Goal: Information Seeking & Learning: Check status

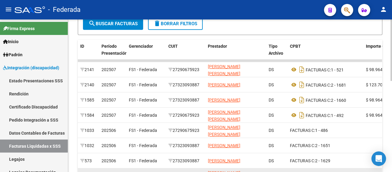
scroll to position [44, 0]
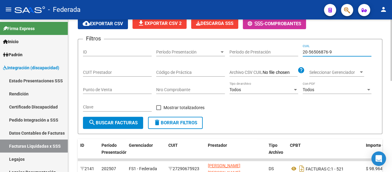
drag, startPoint x: 332, startPoint y: 51, endPoint x: 264, endPoint y: 50, distance: 68.1
click at [264, 50] on div "Filtros ID Período Presentación Período Presentación Período de Prestación 20-5…" at bounding box center [230, 80] width 294 height 73
paste input "1706317-8"
type input "20-51706317-8"
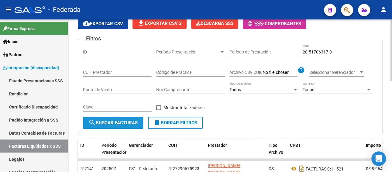
click at [123, 124] on span "search Buscar Facturas" at bounding box center [112, 122] width 49 height 5
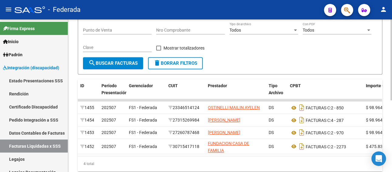
scroll to position [105, 0]
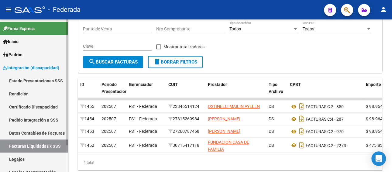
click at [25, 157] on link "Legajos" at bounding box center [34, 159] width 68 height 13
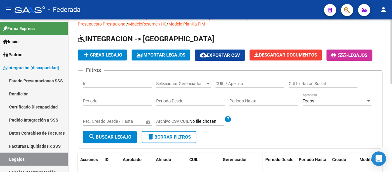
scroll to position [14, 0]
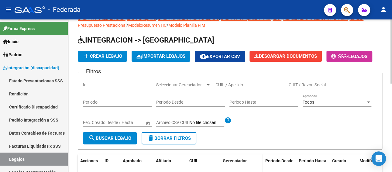
click at [237, 84] on input "CUIL / Apellido" at bounding box center [250, 84] width 69 height 5
paste input "20517063178"
type input "20517063178"
click at [122, 136] on span "search Buscar Legajo" at bounding box center [109, 138] width 43 height 5
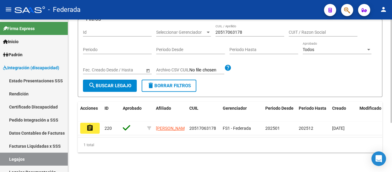
scroll to position [73, 0]
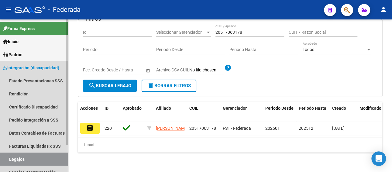
click at [36, 157] on link "Legajos" at bounding box center [34, 159] width 68 height 13
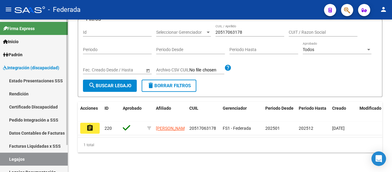
click at [48, 144] on link "Facturas Liquidadas x SSS" at bounding box center [34, 146] width 68 height 13
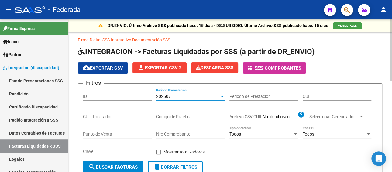
click at [186, 94] on div "202507" at bounding box center [187, 96] width 63 height 5
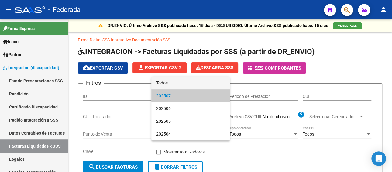
click at [181, 84] on span "Todos" at bounding box center [190, 83] width 69 height 13
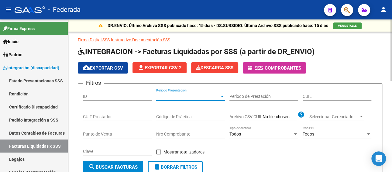
click at [310, 97] on input "CUIL" at bounding box center [337, 96] width 69 height 5
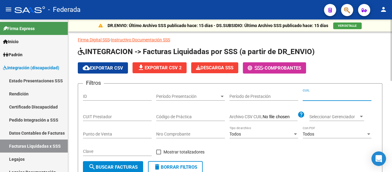
paste input
paste input "20-51706317-8"
type input "20-51706317-8"
click at [120, 166] on span "search Buscar Facturas" at bounding box center [112, 167] width 49 height 5
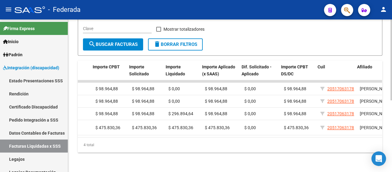
scroll to position [0, 281]
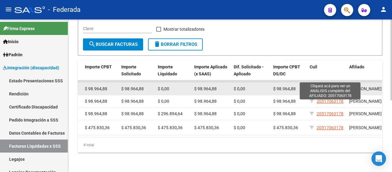
drag, startPoint x: 343, startPoint y: 77, endPoint x: 317, endPoint y: 78, distance: 26.2
click at [317, 85] on div "20517063178" at bounding box center [327, 88] width 35 height 7
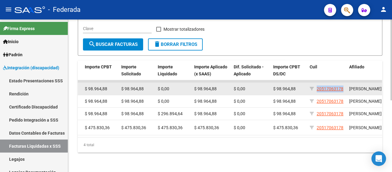
copy span "20517063178"
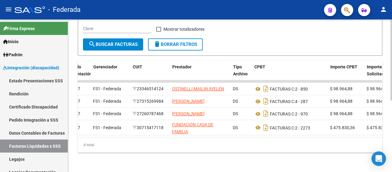
scroll to position [0, 25]
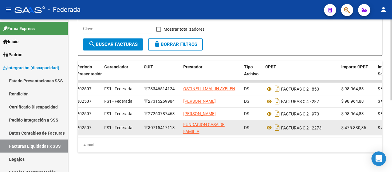
drag, startPoint x: 178, startPoint y: 121, endPoint x: 151, endPoint y: 124, distance: 26.6
click at [151, 124] on div "30715417118" at bounding box center [161, 127] width 35 height 7
copy div "30715417118"
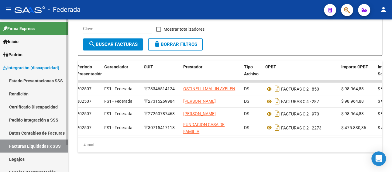
click at [29, 160] on link "Legajos" at bounding box center [34, 159] width 68 height 13
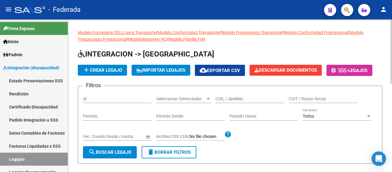
click at [248, 98] on input "CUIL / Apellido" at bounding box center [250, 98] width 69 height 5
paste input "20492696936"
type input "20492696936"
click at [123, 153] on span "search Buscar Legajo" at bounding box center [109, 152] width 43 height 5
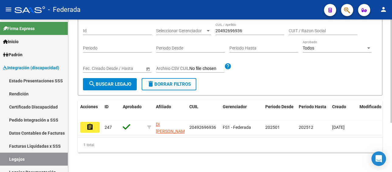
scroll to position [73, 0]
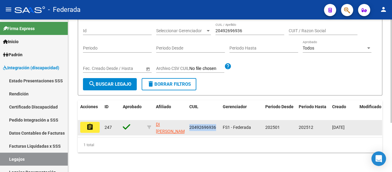
drag, startPoint x: 217, startPoint y: 122, endPoint x: 188, endPoint y: 122, distance: 29.2
click at [188, 122] on datatable-body-cell "20492696936" at bounding box center [203, 127] width 33 height 15
copy span "20492696936"
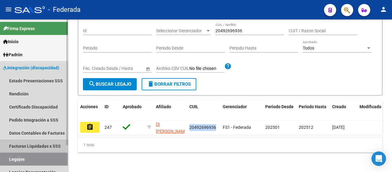
click at [32, 144] on link "Facturas Liquidadas x SSS" at bounding box center [34, 146] width 68 height 13
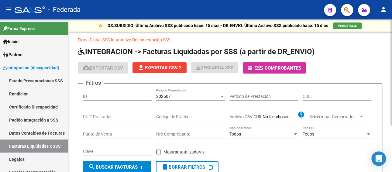
click at [167, 94] on span "202507" at bounding box center [163, 96] width 15 height 5
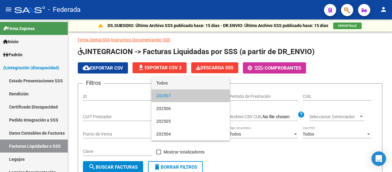
click at [172, 83] on span "Todos" at bounding box center [190, 83] width 69 height 13
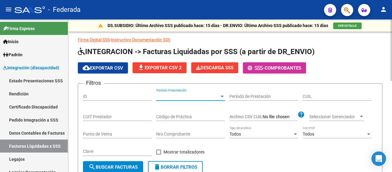
click at [310, 97] on input "CUIL" at bounding box center [337, 96] width 69 height 5
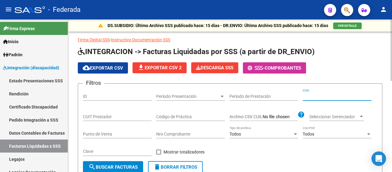
paste input "20-49269693-6"
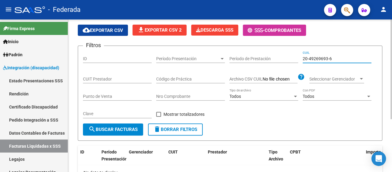
scroll to position [20, 0]
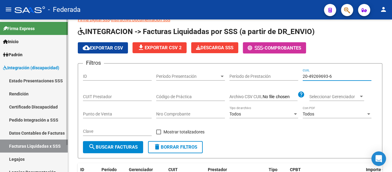
type input "20-49269693-6"
click at [41, 120] on link "Pedido Integración a SSS" at bounding box center [34, 119] width 68 height 13
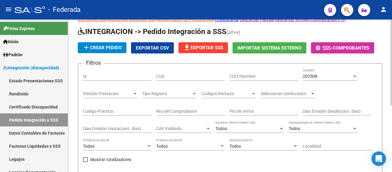
click at [177, 74] on input "CUIL" at bounding box center [190, 76] width 69 height 5
click at [351, 75] on div "202508" at bounding box center [327, 76] width 49 height 5
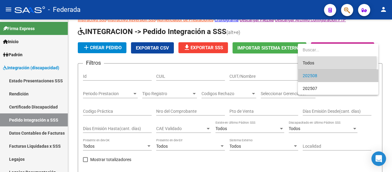
click at [318, 63] on span "Todos" at bounding box center [338, 63] width 71 height 13
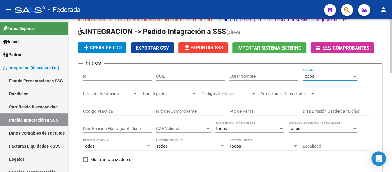
click at [259, 74] on input "CUIT/Nombre" at bounding box center [264, 76] width 69 height 5
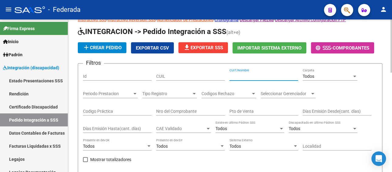
paste input "20492696936"
type input "20492696936"
drag, startPoint x: 259, startPoint y: 73, endPoint x: 216, endPoint y: 75, distance: 43.5
click at [216, 75] on div "Filtros Id CUIL 20492696936 CUIT/Nombre Todos Carpeta Periodo Prestacion Period…" at bounding box center [230, 130] width 294 height 125
click at [187, 76] on input "CUIL" at bounding box center [190, 76] width 69 height 5
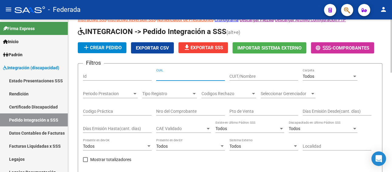
paste input "20492696936"
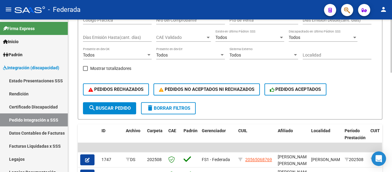
type input "20492696936"
click at [116, 109] on span "search Buscar Pedido" at bounding box center [109, 108] width 42 height 5
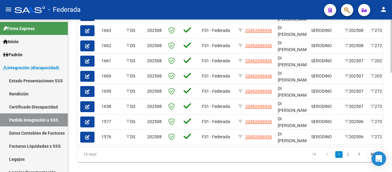
scroll to position [285, 0]
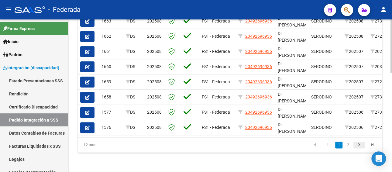
click at [360, 144] on icon "go to next page" at bounding box center [359, 145] width 8 height 7
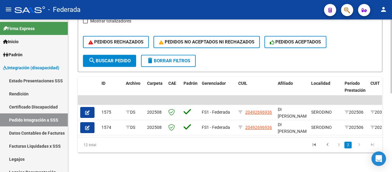
scroll to position [163, 0]
click at [328, 145] on icon "go to previous page" at bounding box center [328, 145] width 8 height 7
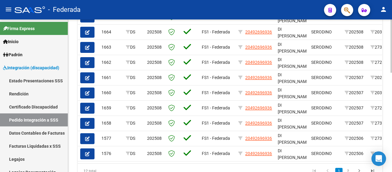
scroll to position [0, 137]
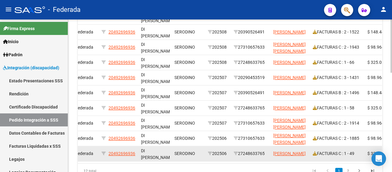
drag, startPoint x: 267, startPoint y: 153, endPoint x: 241, endPoint y: 152, distance: 26.2
click at [241, 152] on div "27248633765" at bounding box center [251, 153] width 35 height 7
copy div "27248633765"
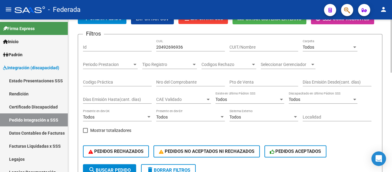
scroll to position [41, 0]
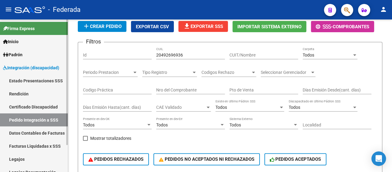
click at [39, 146] on link "Facturas Liquidadas x SSS" at bounding box center [34, 146] width 68 height 13
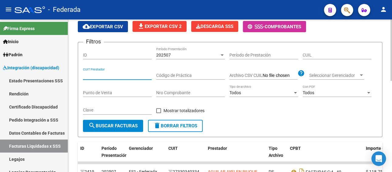
click at [107, 74] on input "CUIT Prestador" at bounding box center [117, 75] width 69 height 5
paste input "27-24863376-5"
type input "27-24863376-5"
click at [192, 54] on div "202507" at bounding box center [187, 55] width 63 height 5
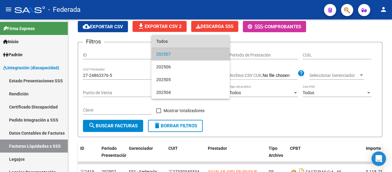
click at [172, 40] on span "Todos" at bounding box center [190, 41] width 69 height 13
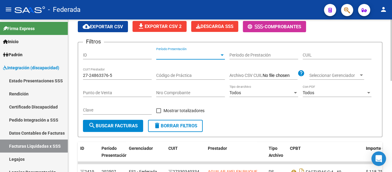
click at [114, 125] on span "search Buscar Facturas" at bounding box center [112, 125] width 49 height 5
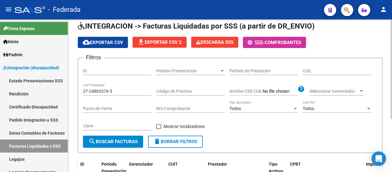
scroll to position [20, 0]
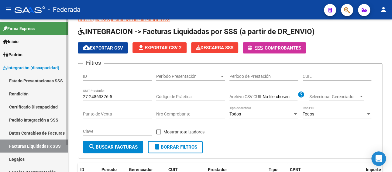
click at [29, 117] on link "Pedido Integración a SSS" at bounding box center [34, 119] width 68 height 13
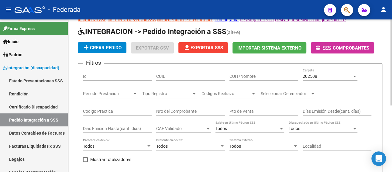
click at [173, 76] on input "CUIL" at bounding box center [190, 76] width 69 height 5
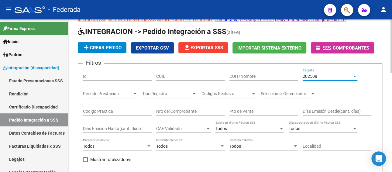
click at [330, 76] on div "202508" at bounding box center [327, 76] width 49 height 5
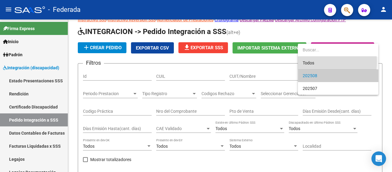
click at [304, 62] on span "Todos" at bounding box center [338, 63] width 71 height 13
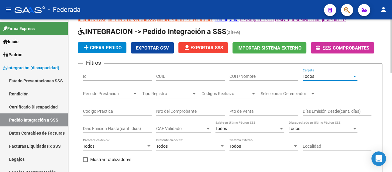
click at [243, 74] on input "CUIT/Nombre" at bounding box center [264, 76] width 69 height 5
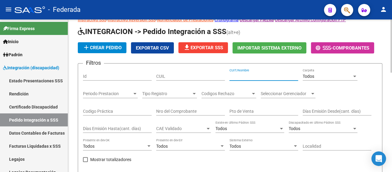
paste input "27248633765"
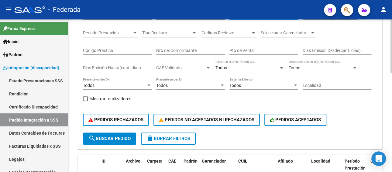
type input "27248633765"
click at [120, 137] on span "search Buscar Pedido" at bounding box center [109, 138] width 42 height 5
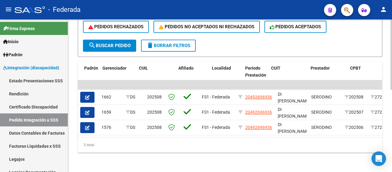
scroll to position [0, 215]
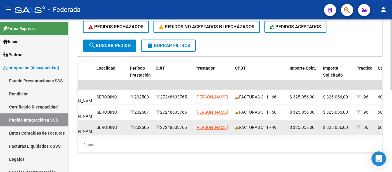
drag, startPoint x: 189, startPoint y: 122, endPoint x: 162, endPoint y: 122, distance: 26.2
click at [162, 124] on div "27248633765" at bounding box center [173, 127] width 35 height 7
copy div "27248633765"
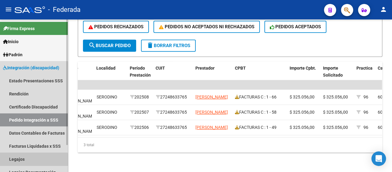
click at [22, 160] on link "Legajos" at bounding box center [34, 159] width 68 height 13
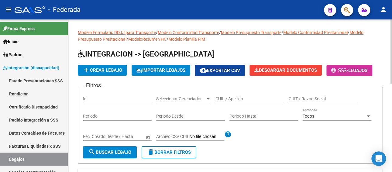
click at [232, 99] on input "CUIL / Apellido" at bounding box center [250, 98] width 69 height 5
paste input "23571263939"
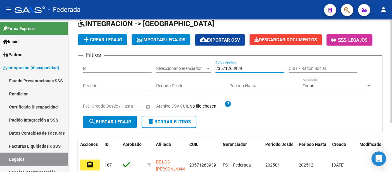
scroll to position [61, 0]
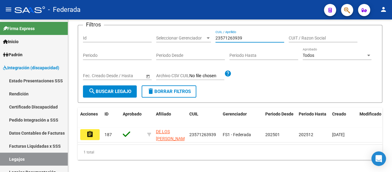
type input "23571263939"
drag, startPoint x: 251, startPoint y: 38, endPoint x: 214, endPoint y: 37, distance: 37.7
click at [214, 37] on div "Filtros Id Seleccionar Gerenciador Seleccionar Gerenciador 23571263939 CUIL / A…" at bounding box center [230, 57] width 294 height 55
click at [20, 145] on link "Facturas Liquidadas x SSS" at bounding box center [34, 146] width 68 height 13
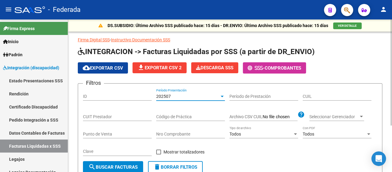
click at [185, 96] on div "202507" at bounding box center [187, 96] width 63 height 5
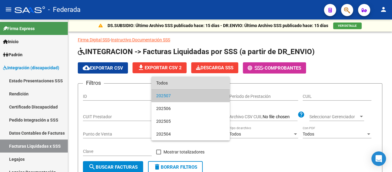
click at [176, 83] on span "Todos" at bounding box center [190, 83] width 69 height 13
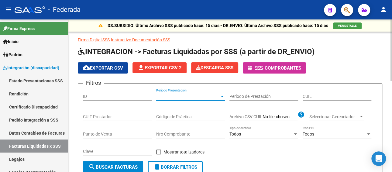
click at [302, 93] on div "Filtros ID Período Presentación Período Presentación Período de Prestación CUIL…" at bounding box center [230, 124] width 294 height 73
click at [304, 95] on input "CUIL" at bounding box center [337, 96] width 69 height 5
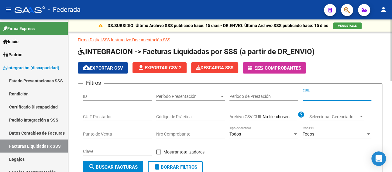
paste input "23-57126393-9"
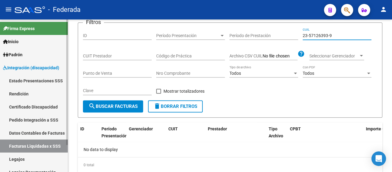
type input "23-57126393-9"
click at [33, 121] on link "Pedido Integración a SSS" at bounding box center [34, 119] width 68 height 13
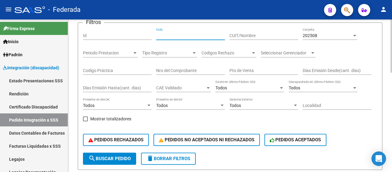
click at [180, 35] on input "CUIL" at bounding box center [190, 35] width 69 height 5
paste input "23571263939"
type input "23571263939"
click at [313, 34] on span "202508" at bounding box center [310, 35] width 15 height 5
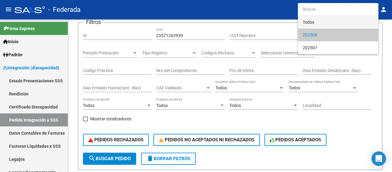
click at [313, 21] on span "Todos" at bounding box center [338, 22] width 71 height 13
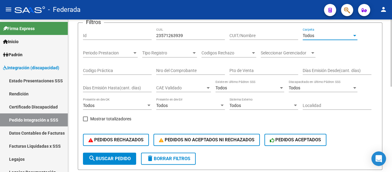
click at [105, 158] on span "search Buscar Pedido" at bounding box center [109, 158] width 42 height 5
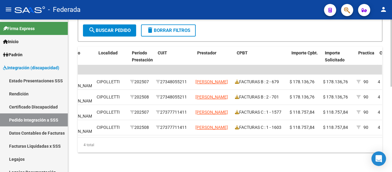
scroll to position [0, 211]
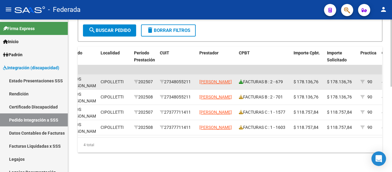
click at [241, 80] on icon at bounding box center [241, 82] width 4 height 4
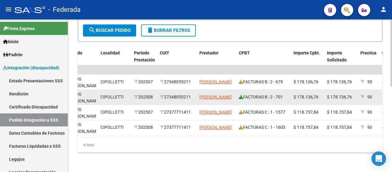
click at [241, 95] on icon at bounding box center [241, 97] width 4 height 4
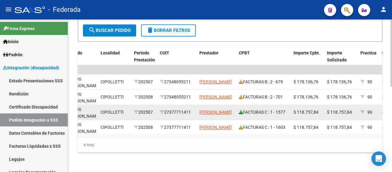
click at [240, 110] on icon at bounding box center [241, 112] width 4 height 4
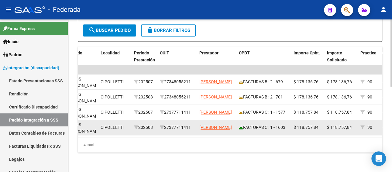
click at [240, 125] on icon at bounding box center [241, 127] width 4 height 4
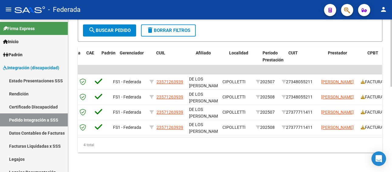
scroll to position [0, 80]
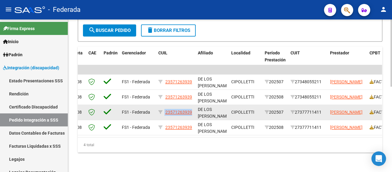
drag, startPoint x: 193, startPoint y: 107, endPoint x: 165, endPoint y: 109, distance: 28.9
click at [165, 109] on datatable-body-cell "23571263939" at bounding box center [176, 112] width 40 height 15
copy div "23571263939"
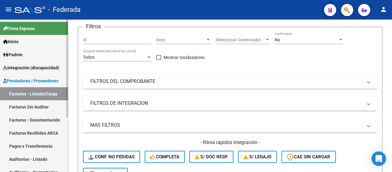
click at [28, 80] on span "Prestadores / Proveedores" at bounding box center [30, 81] width 55 height 7
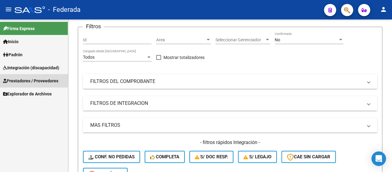
click at [26, 80] on span "Prestadores / Proveedores" at bounding box center [30, 81] width 55 height 7
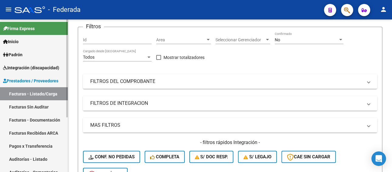
click at [29, 69] on span "Integración (discapacidad)" at bounding box center [31, 67] width 56 height 7
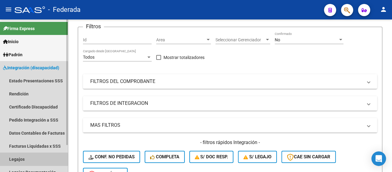
click at [16, 160] on link "Legajos" at bounding box center [34, 159] width 68 height 13
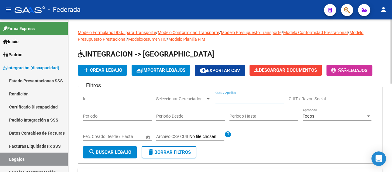
click at [246, 96] on input "CUIL / Apellido" at bounding box center [250, 98] width 69 height 5
paste input "[PERSON_NAME]"
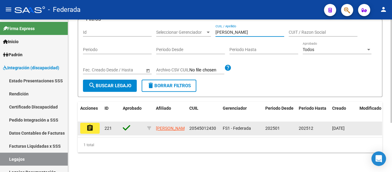
type input "[PERSON_NAME]"
drag, startPoint x: 218, startPoint y: 123, endPoint x: 189, endPoint y: 124, distance: 29.2
click at [189, 124] on datatable-body-cell "20545012430" at bounding box center [203, 128] width 33 height 13
copy span "20545012430"
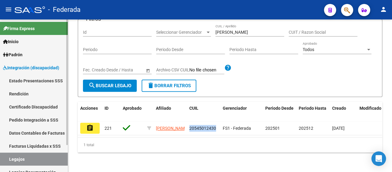
click at [39, 140] on link "Facturas Liquidadas x SSS" at bounding box center [34, 146] width 68 height 13
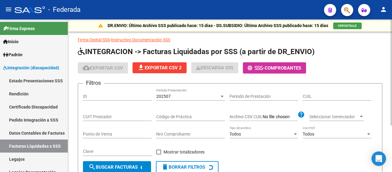
click at [188, 98] on div "202507" at bounding box center [187, 96] width 63 height 5
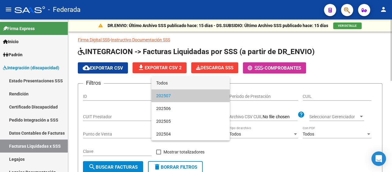
click at [176, 84] on span "Todos" at bounding box center [190, 83] width 69 height 13
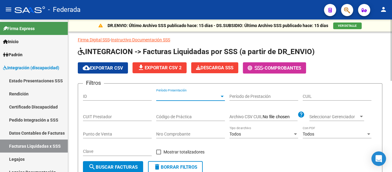
click at [317, 98] on input "CUIL" at bounding box center [337, 96] width 69 height 5
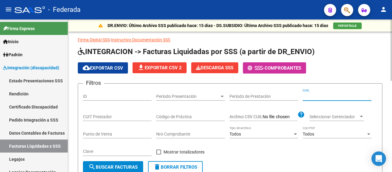
paste input "20-54501243-0"
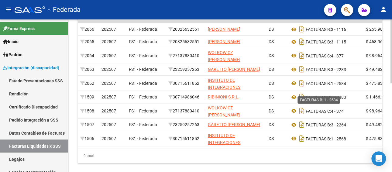
scroll to position [212, 0]
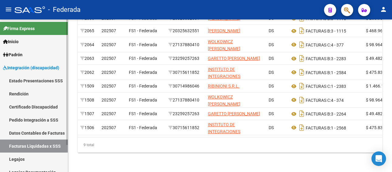
type input "20-54501243-0"
click at [31, 120] on link "Pedido Integración a SSS" at bounding box center [34, 119] width 68 height 13
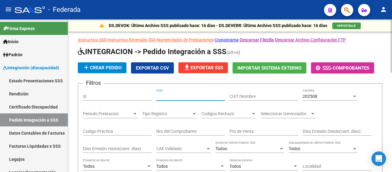
click at [197, 97] on input "CUIL" at bounding box center [190, 96] width 69 height 5
paste input "20545012430"
type input "20545012430"
click at [314, 98] on span "202508" at bounding box center [310, 96] width 15 height 5
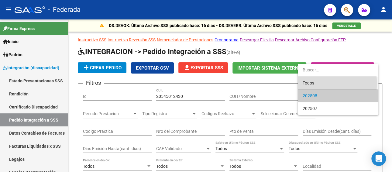
click at [307, 83] on span "Todos" at bounding box center [338, 83] width 71 height 13
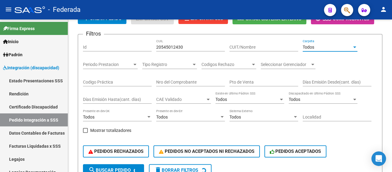
scroll to position [122, 0]
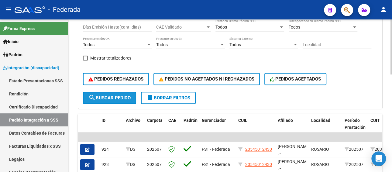
click at [117, 99] on span "search Buscar Pedido" at bounding box center [109, 97] width 42 height 5
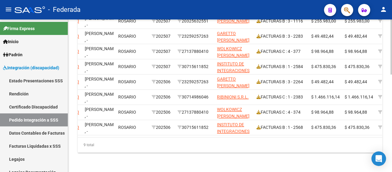
scroll to position [0, 96]
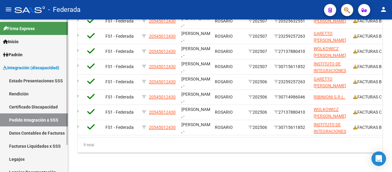
click at [34, 145] on link "Facturas Liquidadas x SSS" at bounding box center [34, 146] width 68 height 13
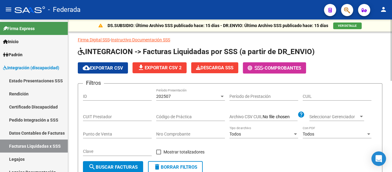
click at [186, 100] on div "202507 Período Presentación" at bounding box center [190, 94] width 69 height 12
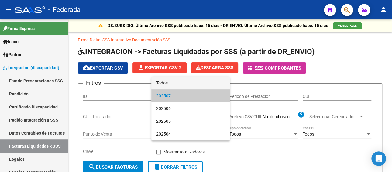
click at [182, 85] on span "Todos" at bounding box center [190, 83] width 69 height 13
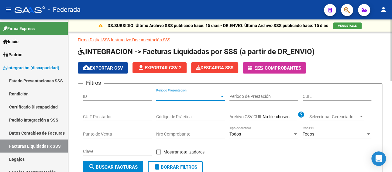
click at [333, 94] on input "CUIL" at bounding box center [337, 96] width 69 height 5
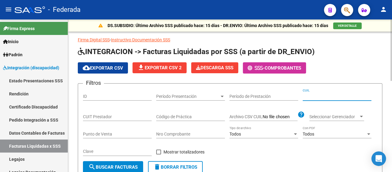
paste input "20-54501243-0"
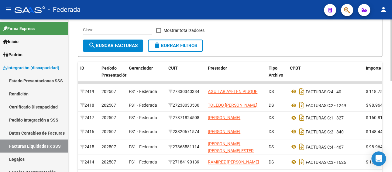
type input "20-54501243-0"
click at [133, 48] on span "search Buscar Facturas" at bounding box center [112, 45] width 49 height 5
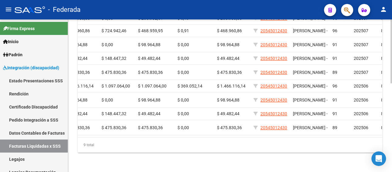
scroll to position [0, 81]
